Goal: Check status: Check status

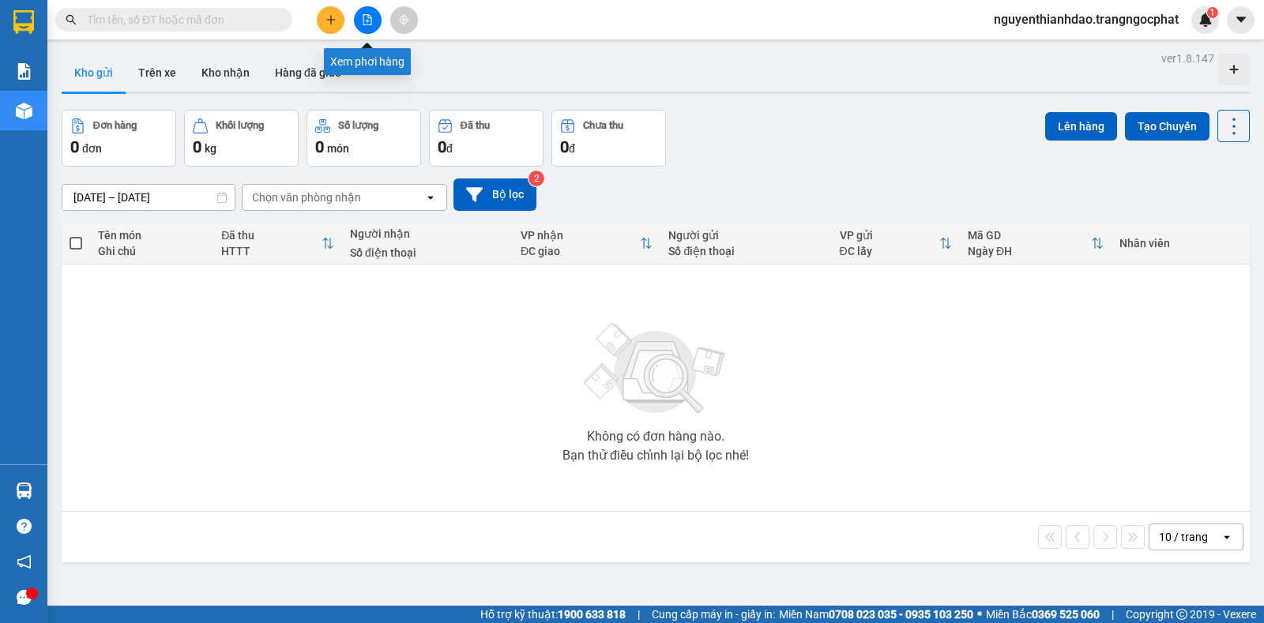
click at [375, 22] on button at bounding box center [368, 20] width 28 height 28
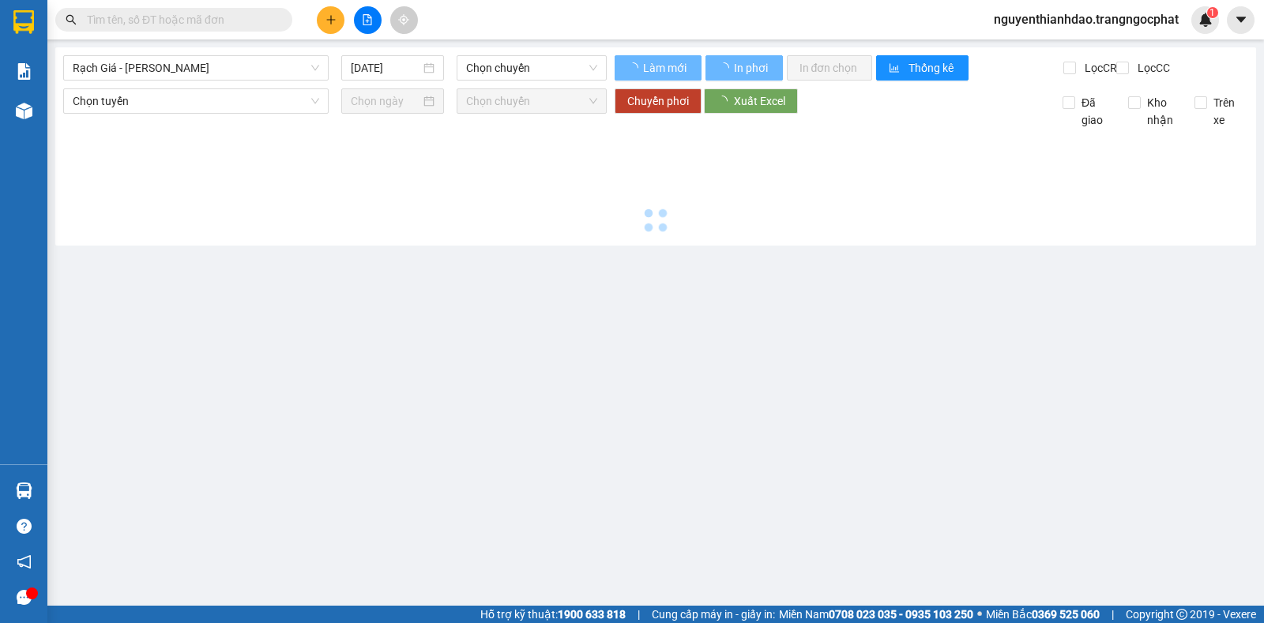
type input "15/10/2025"
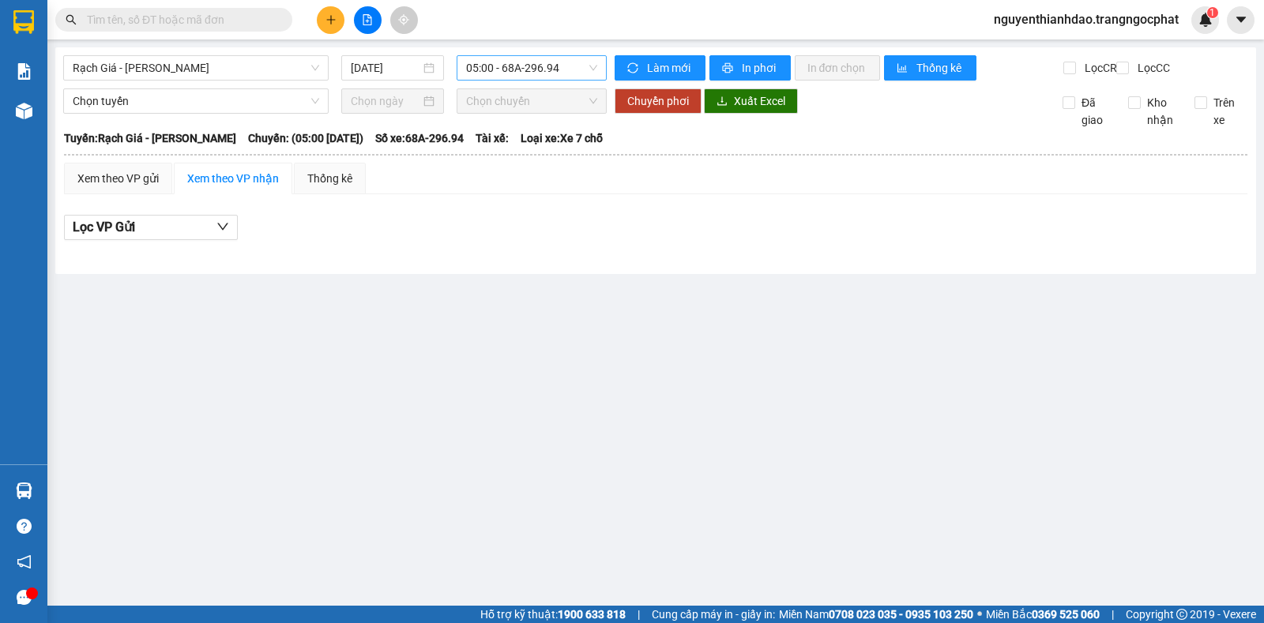
click at [479, 69] on span "05:00 - 68A-296.94" at bounding box center [531, 68] width 130 height 24
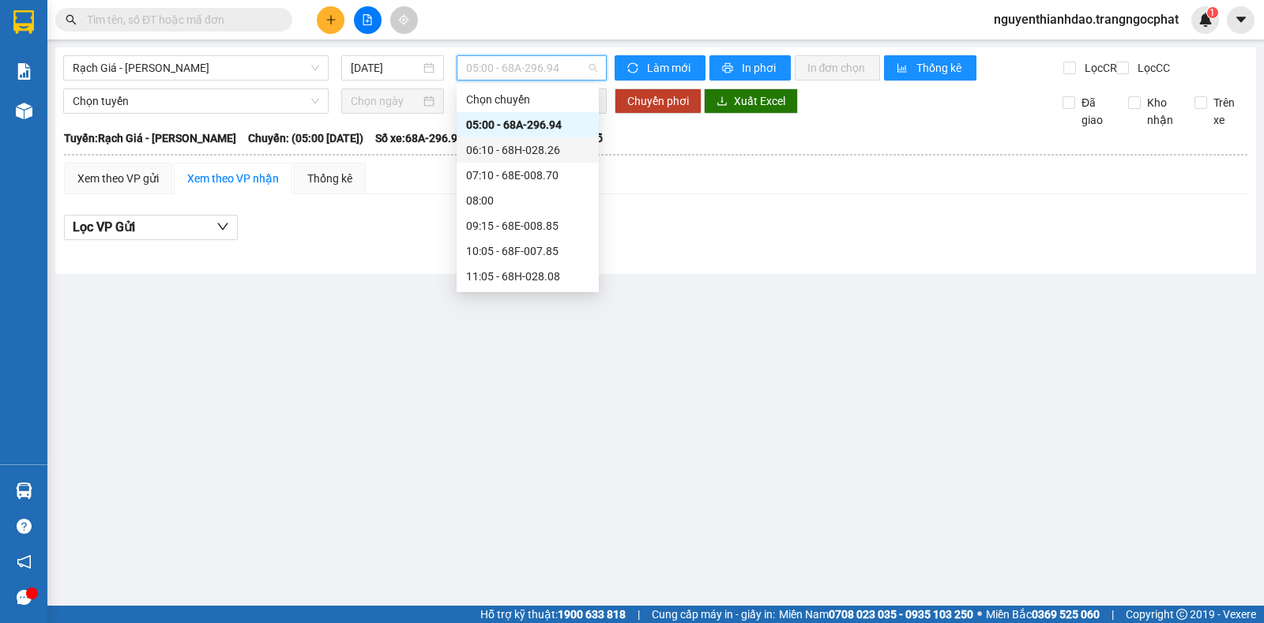
click at [479, 143] on div "06:10 - 68H-028.26" at bounding box center [527, 149] width 123 height 17
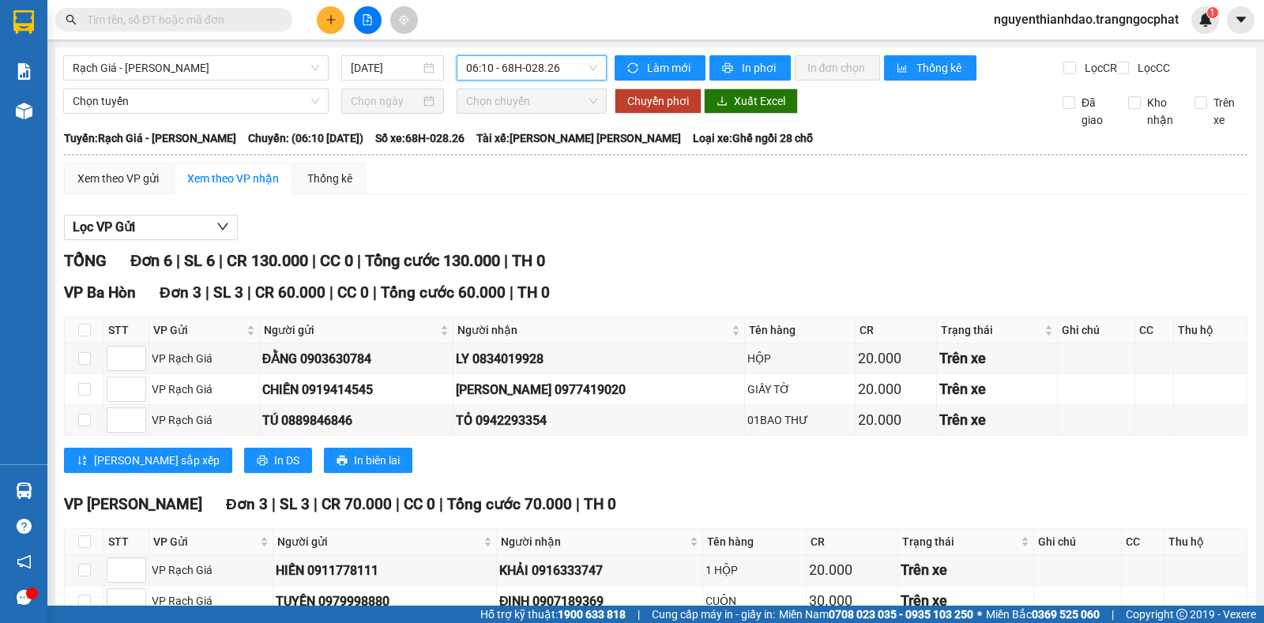
scroll to position [137, 0]
